Goal: Task Accomplishment & Management: Complete application form

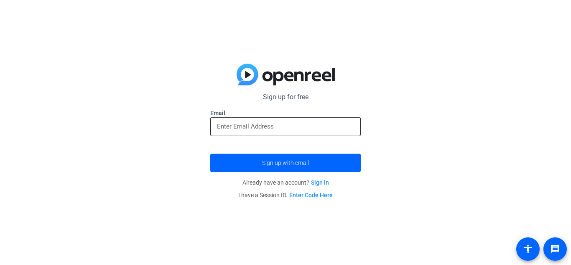
click at [267, 124] on input "email" at bounding box center [285, 126] width 137 height 10
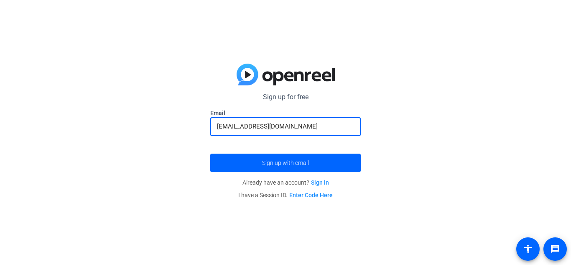
type input "[EMAIL_ADDRESS][DOMAIN_NAME]"
click at [210, 153] on button "Sign up with email" at bounding box center [285, 162] width 151 height 18
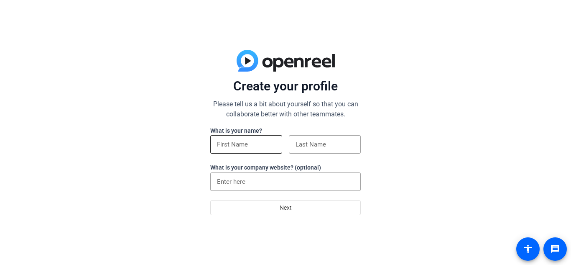
click at [249, 138] on div at bounding box center [246, 144] width 59 height 18
type input "[PERSON_NAME]"
click at [321, 145] on input at bounding box center [325, 144] width 59 height 10
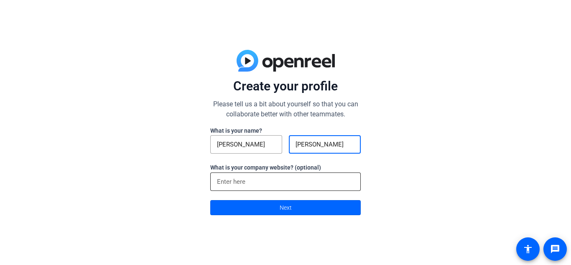
type input "Myrtil"
click at [260, 180] on input at bounding box center [285, 181] width 137 height 10
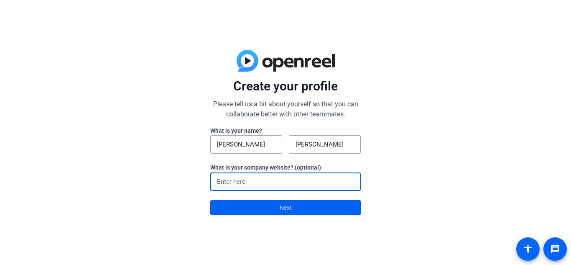
click at [255, 202] on span at bounding box center [286, 207] width 150 height 20
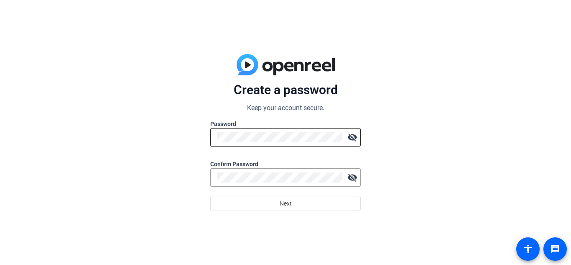
drag, startPoint x: 275, startPoint y: 125, endPoint x: 274, endPoint y: 130, distance: 5.5
click at [274, 130] on form "Create a password Keep your account secure. Password visibility_off Confirm Pas…" at bounding box center [285, 146] width 151 height 129
click at [274, 130] on div at bounding box center [279, 137] width 125 height 18
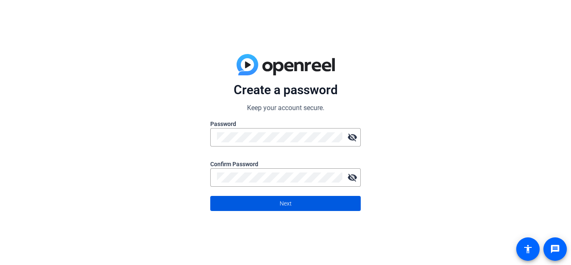
click at [295, 207] on span at bounding box center [286, 203] width 150 height 20
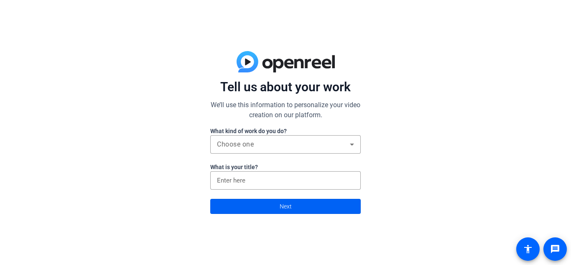
click at [337, 207] on span at bounding box center [286, 206] width 150 height 20
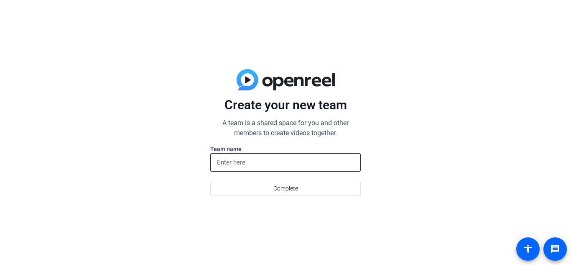
click at [332, 163] on input at bounding box center [285, 162] width 137 height 10
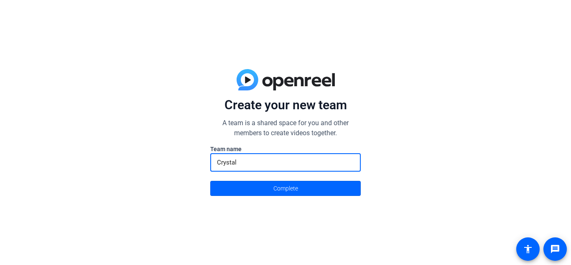
type input "Crystal"
click at [210, 181] on button "Complete" at bounding box center [285, 188] width 151 height 15
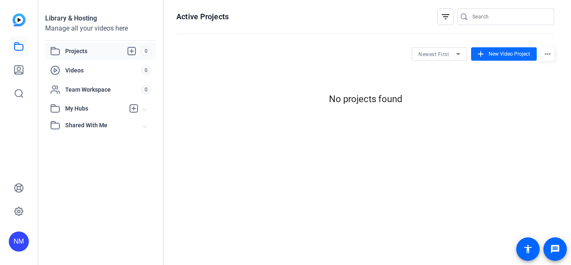
click at [483, 55] on mat-icon "add" at bounding box center [480, 53] width 9 height 9
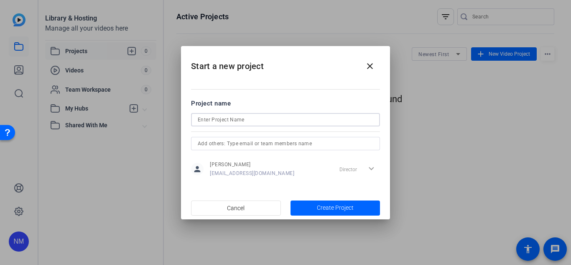
drag, startPoint x: 320, startPoint y: 125, endPoint x: 321, endPoint y: 120, distance: 5.9
click at [321, 120] on mat-form-field at bounding box center [285, 119] width 189 height 13
click at [321, 120] on input at bounding box center [286, 120] width 176 height 10
type input "dance"
click at [350, 202] on span "button" at bounding box center [336, 208] width 90 height 20
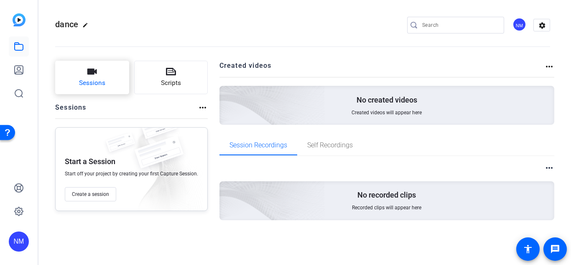
click at [105, 77] on button "Sessions" at bounding box center [92, 77] width 74 height 33
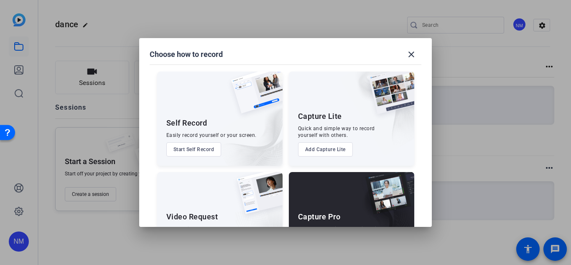
click at [196, 148] on button "Start Self Record" at bounding box center [193, 149] width 55 height 14
